Goal: Task Accomplishment & Management: Use online tool/utility

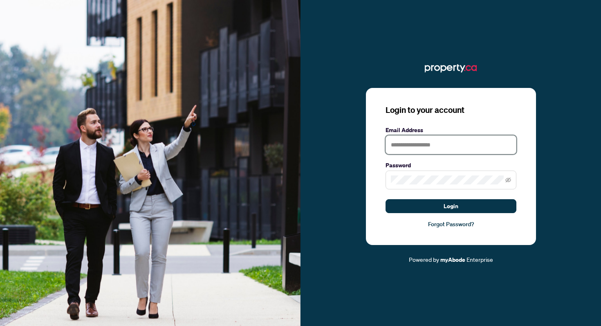
click at [447, 148] on input "text" at bounding box center [451, 144] width 131 height 19
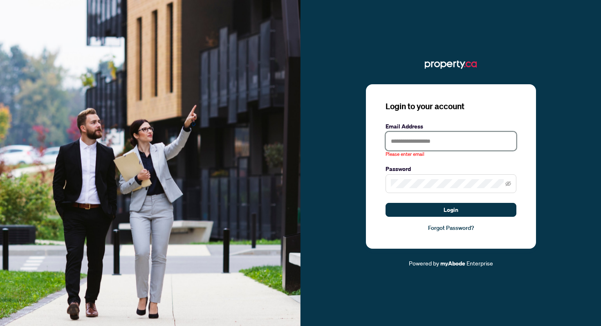
type input "**********"
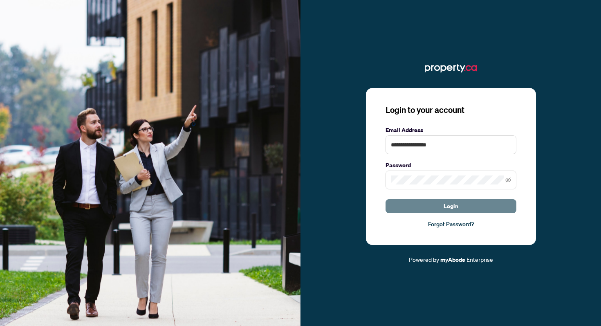
click at [445, 206] on span "Login" at bounding box center [451, 206] width 15 height 13
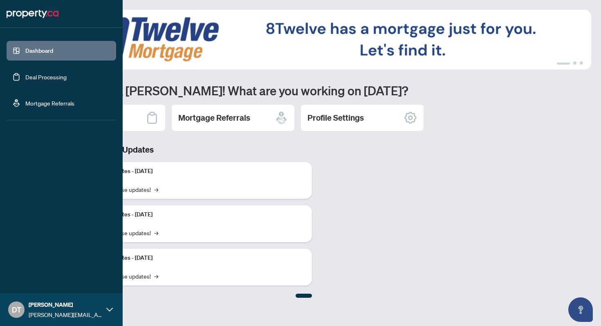
click at [36, 81] on link "Deal Processing" at bounding box center [45, 76] width 41 height 7
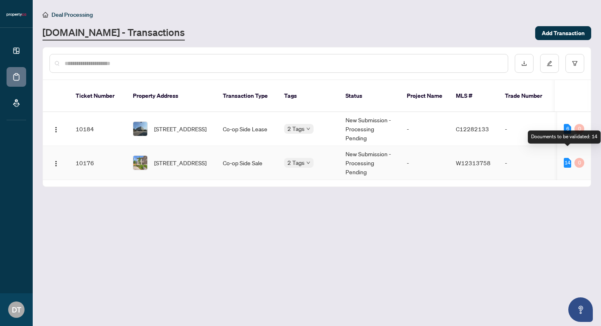
click at [568, 158] on div "14" at bounding box center [567, 163] width 7 height 10
click at [206, 158] on span "[STREET_ADDRESS]" at bounding box center [180, 162] width 52 height 9
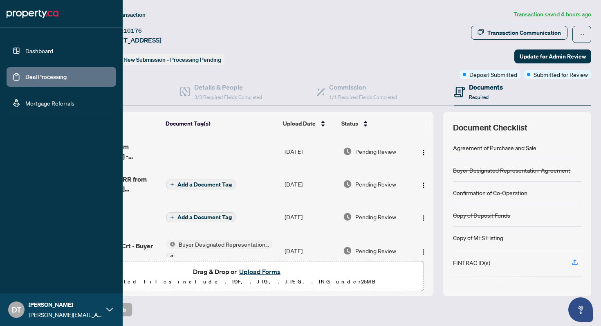
click at [30, 74] on link "Deal Processing" at bounding box center [45, 76] width 41 height 7
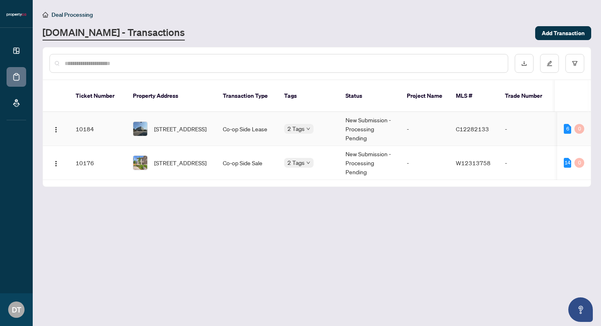
click at [189, 124] on span "[STREET_ADDRESS]" at bounding box center [180, 128] width 52 height 9
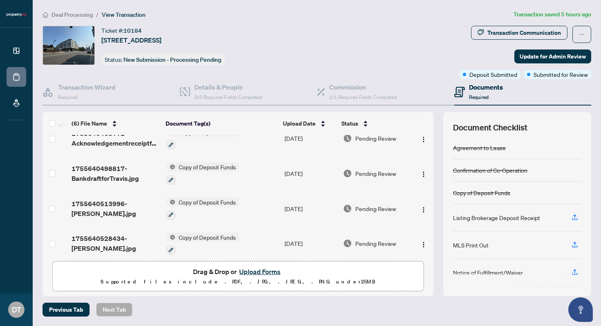
scroll to position [89, 0]
